Goal: Transaction & Acquisition: Purchase product/service

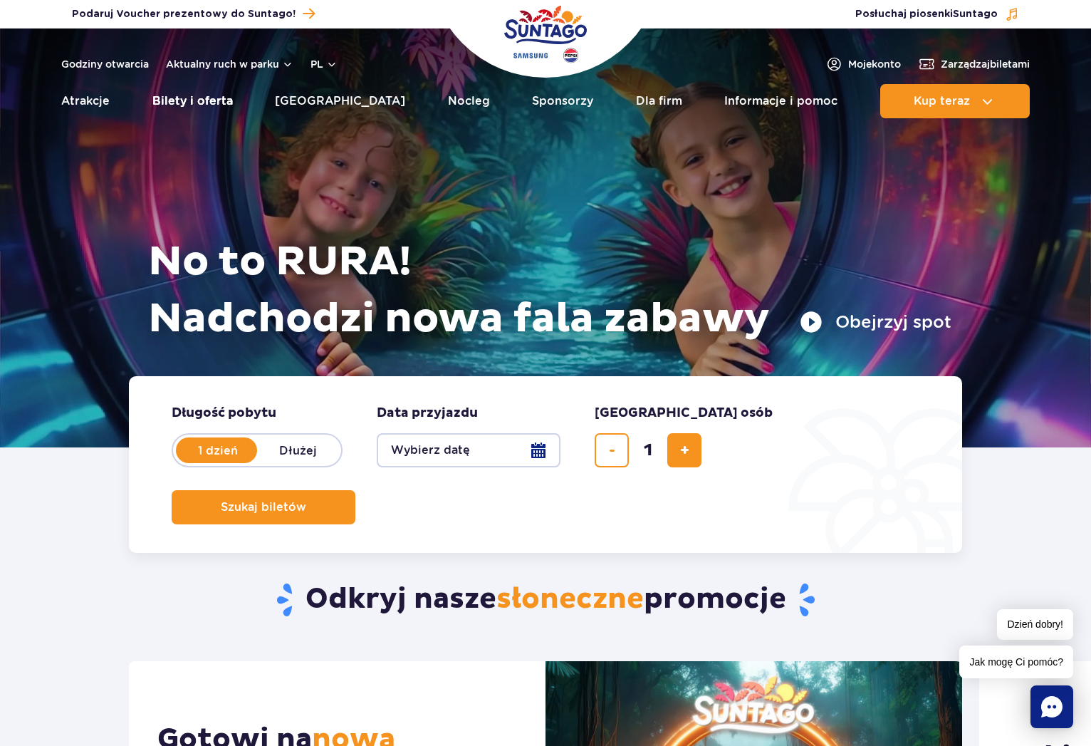
click at [232, 97] on link "Bilety i oferta" at bounding box center [192, 101] width 80 height 34
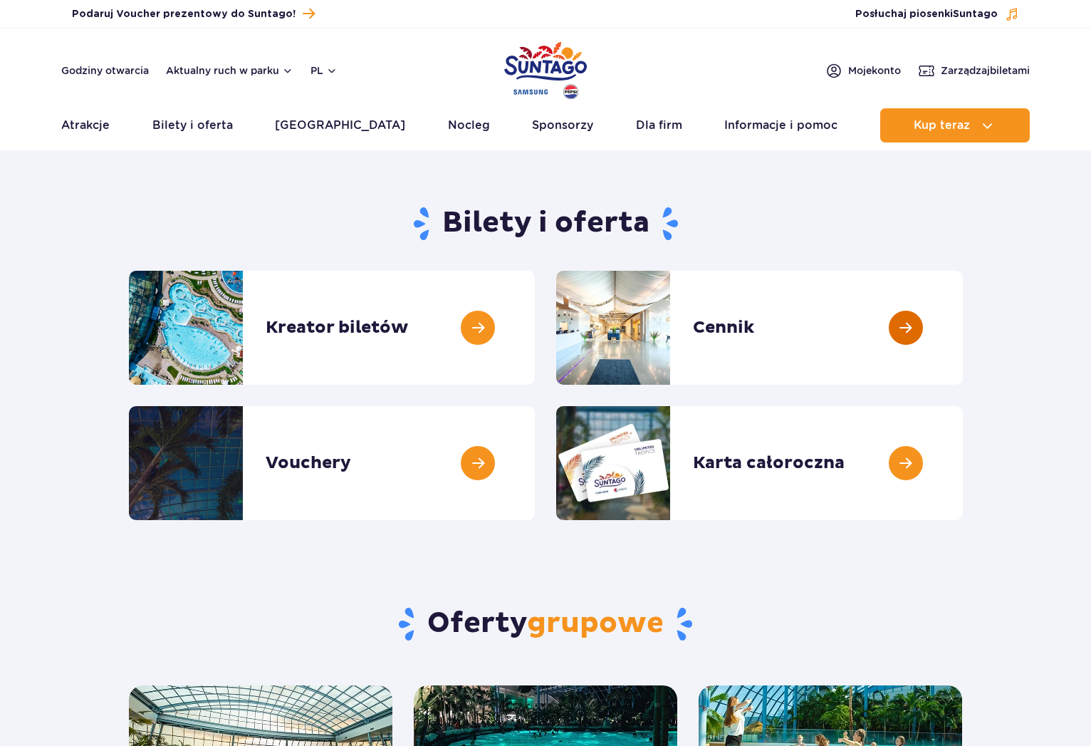
click at [963, 325] on link at bounding box center [963, 328] width 0 height 114
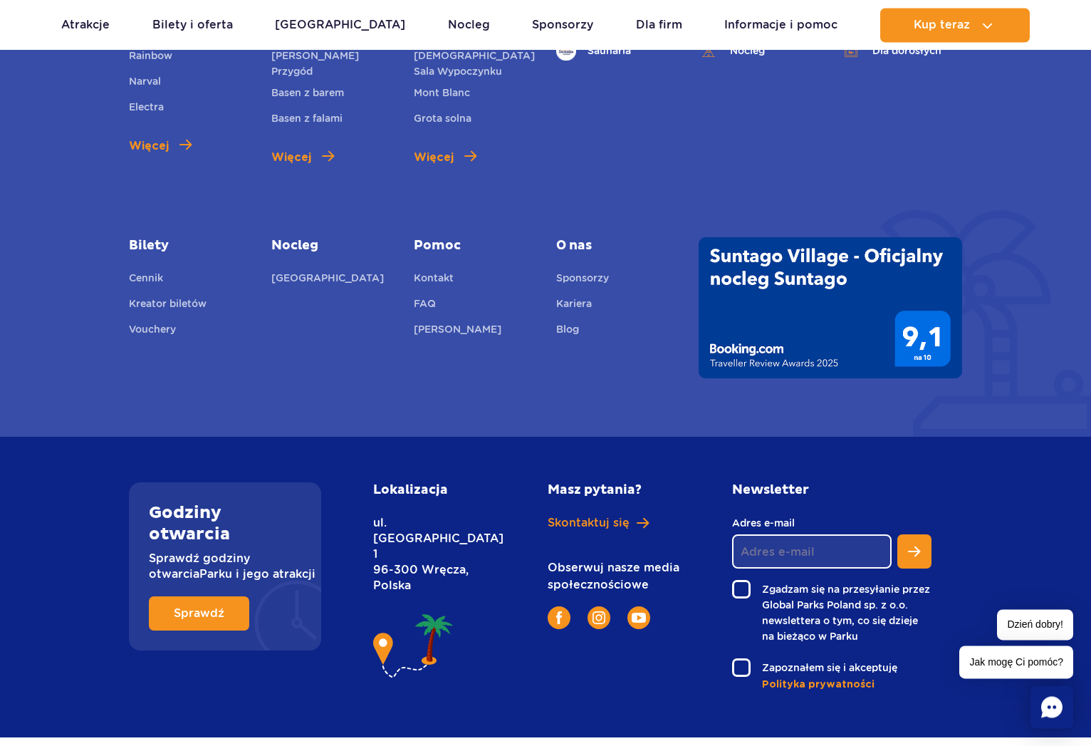
scroll to position [1968, 0]
